Goal: Check status

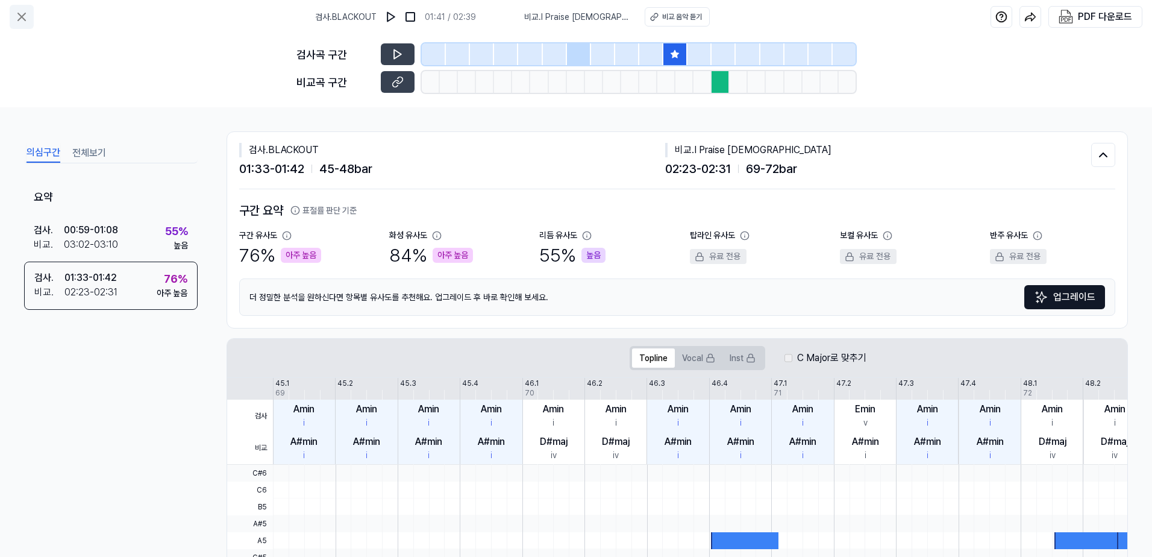
click at [17, 17] on icon at bounding box center [21, 17] width 14 height 14
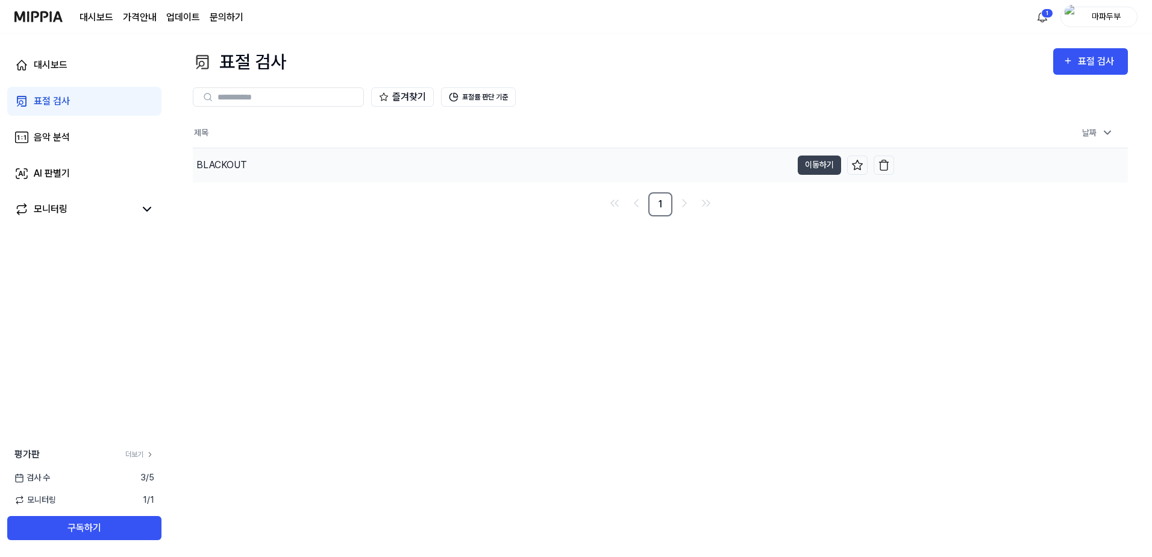
click at [446, 161] on div "BLACKOUT" at bounding box center [492, 165] width 599 height 34
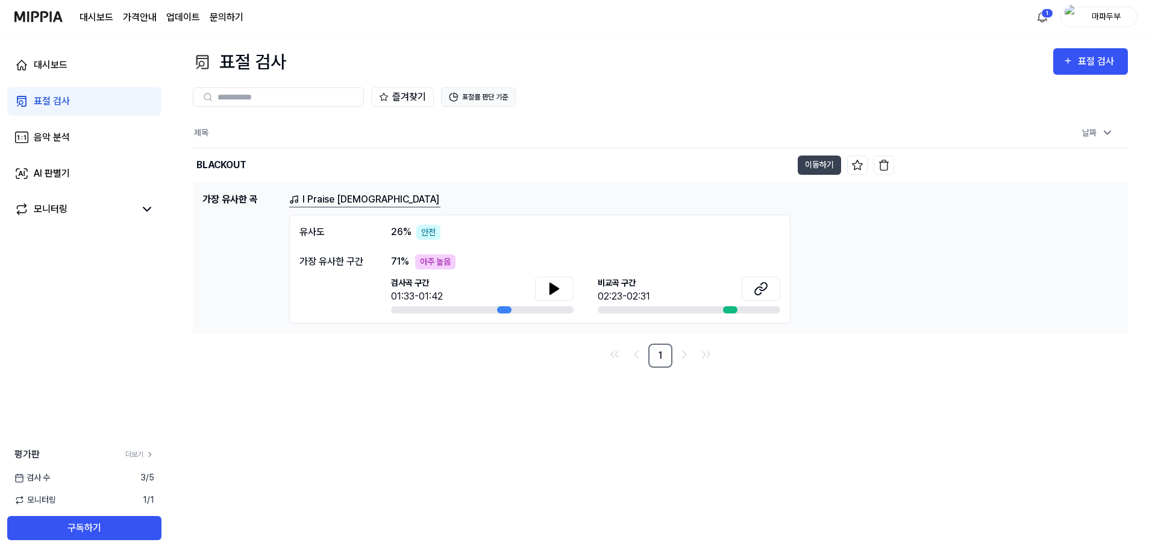
click at [459, 96] on button "표절률 판단 기준" at bounding box center [478, 96] width 75 height 19
click at [473, 95] on button "표절률 판단 기준" at bounding box center [478, 96] width 75 height 19
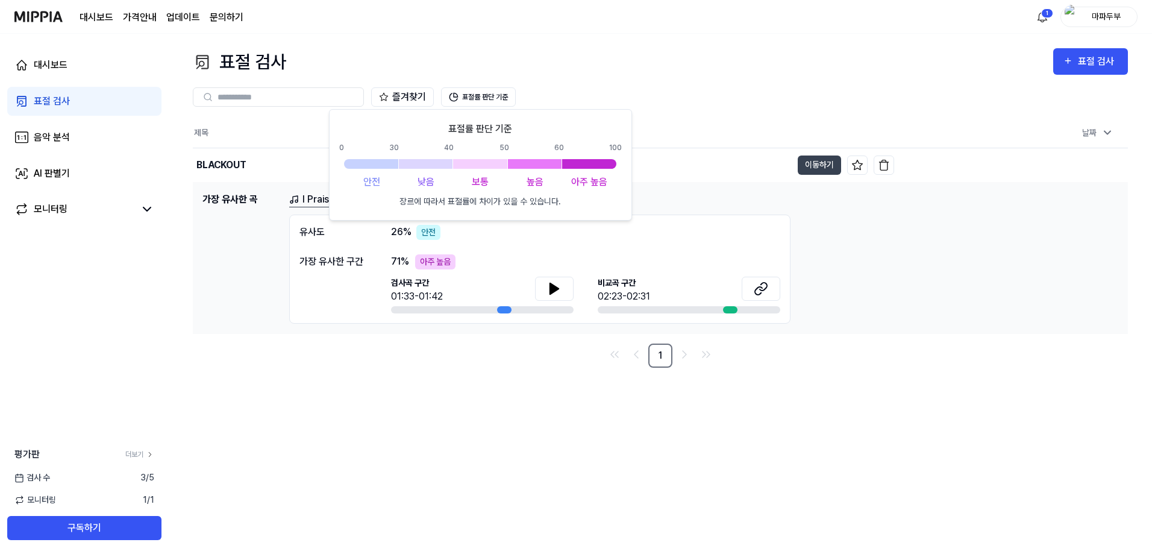
click at [501, 411] on div "표절 검사 표절 검사 표절 검사 음악 분석 AI 판별기 즐겨찾기 표절률 판단 기준 제목 날짜 BLACKOUT 이동하기 [DATE] 오전 10:…" at bounding box center [660, 295] width 983 height 523
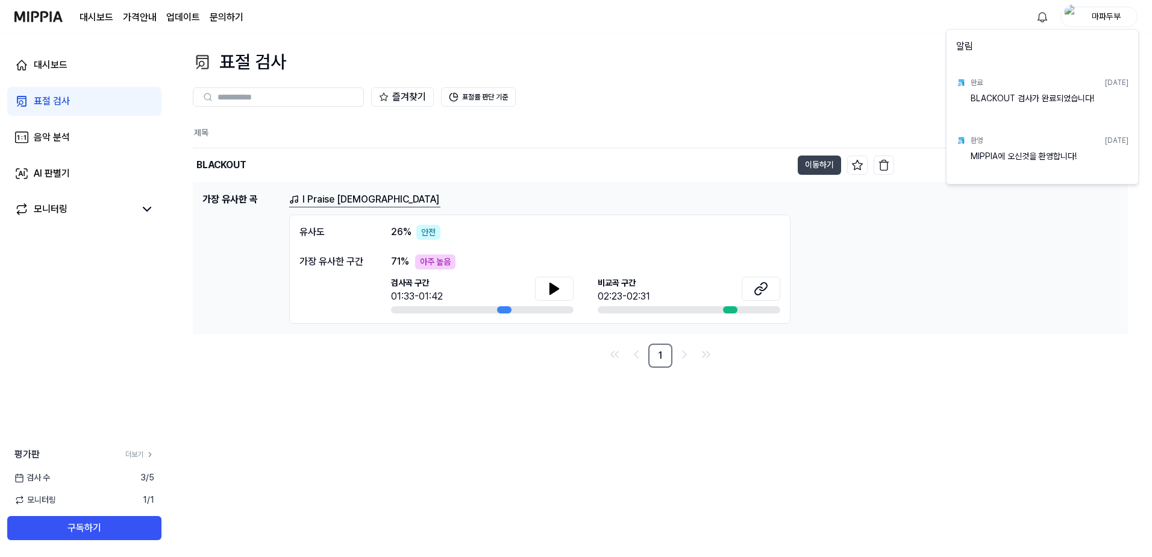
click at [1015, 101] on div "BLACKOUT 검사가 완료되었습니다!" at bounding box center [1050, 104] width 158 height 24
click at [639, 107] on html "대시보드 가격안내 업데이트 문의하기 마파두부 대시보드 표절 검사 음악 분석 AI 판별기 모니터링 평가판 더보기 검사 [DATE] 모니터링 1 …" at bounding box center [576, 278] width 1152 height 557
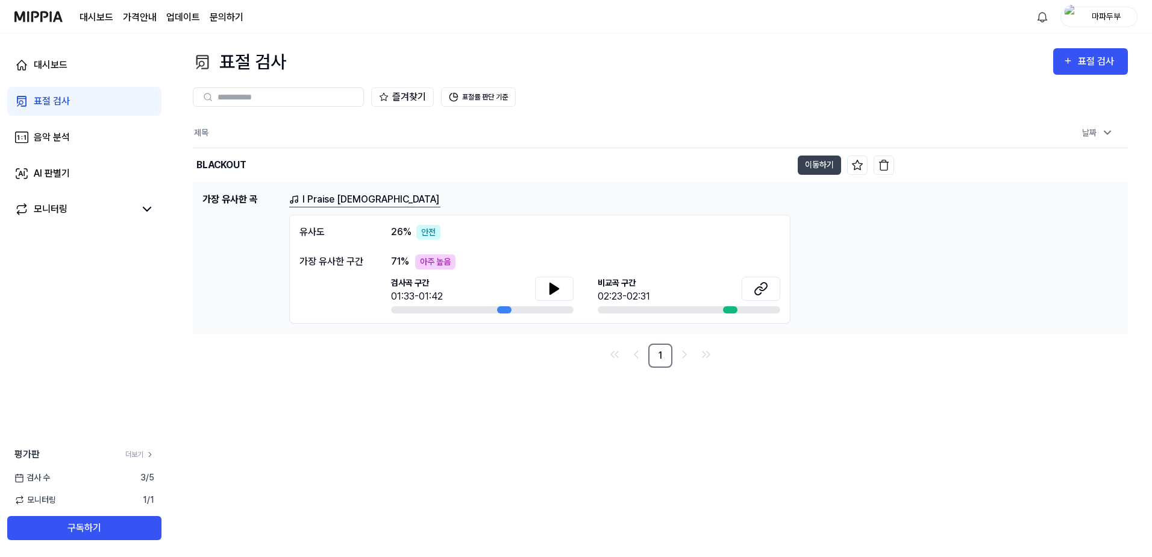
click at [501, 409] on div "표절 검사 표절 검사 표절 검사 음악 분석 AI 판별기 즐겨찾기 표절률 판단 기준 제목 날짜 BLACKOUT 이동하기 [DATE] 오전 10:…" at bounding box center [660, 295] width 983 height 523
click at [880, 48] on div "표절 검사 표절 검사" at bounding box center [660, 61] width 935 height 27
